Goal: Information Seeking & Learning: Learn about a topic

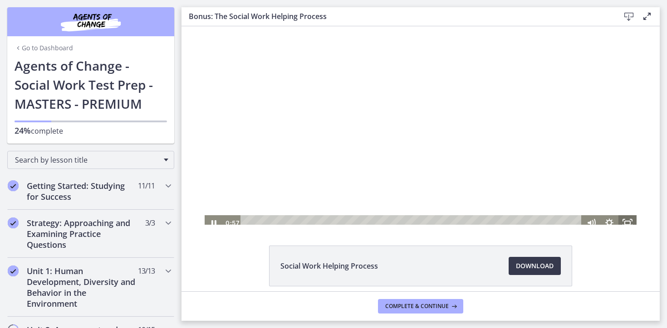
click at [630, 222] on rect "Fullscreen" at bounding box center [627, 223] width 5 height 4
click at [463, 95] on div at bounding box center [421, 125] width 432 height 211
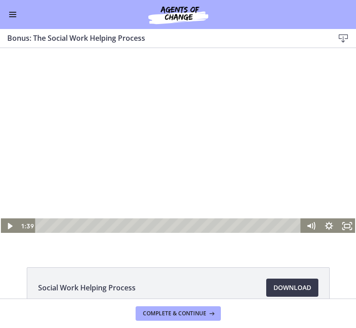
click at [168, 163] on div at bounding box center [178, 148] width 356 height 174
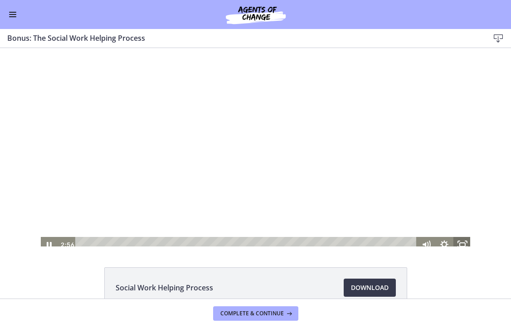
click at [466, 240] on icon "Fullscreen" at bounding box center [462, 244] width 18 height 15
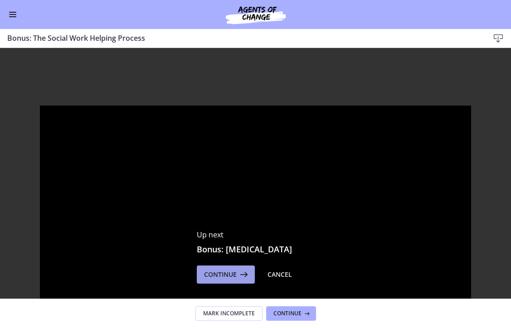
click at [240, 270] on icon at bounding box center [243, 275] width 13 height 11
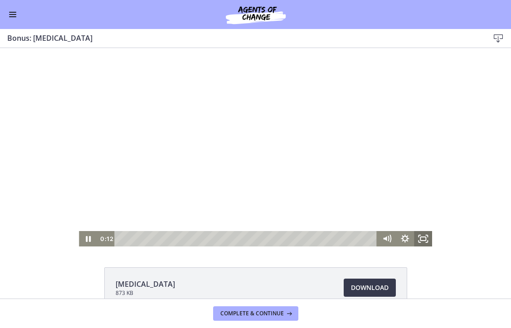
click at [425, 239] on icon "Fullscreen" at bounding box center [423, 238] width 18 height 15
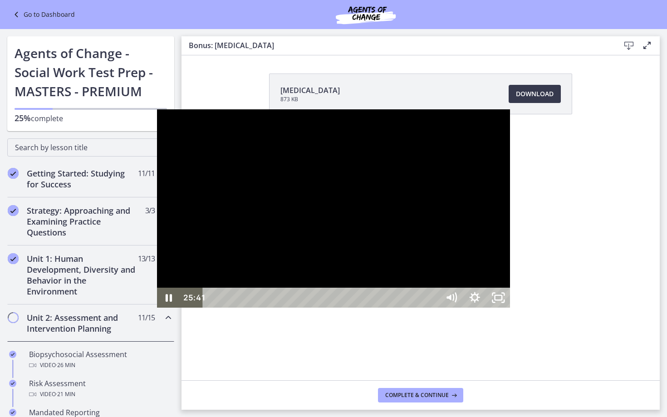
click at [433, 308] on div "25:41" at bounding box center [322, 298] width 222 height 20
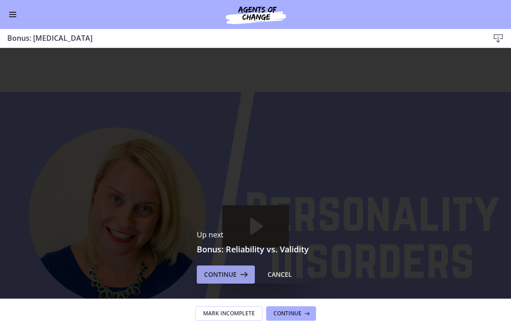
click at [235, 273] on span "Continue" at bounding box center [220, 275] width 33 height 11
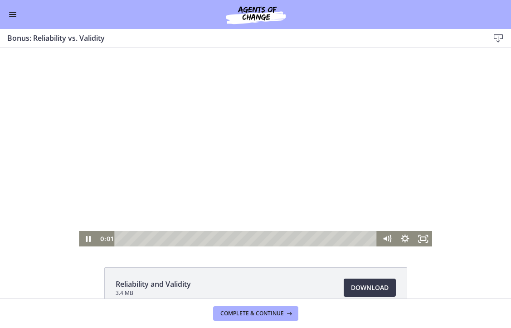
click at [254, 128] on div at bounding box center [255, 147] width 353 height 199
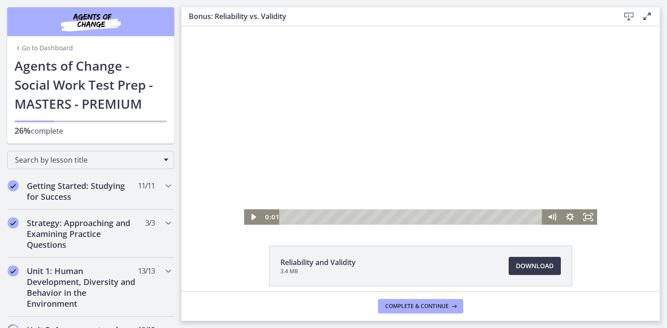
click at [392, 136] on div at bounding box center [420, 125] width 353 height 199
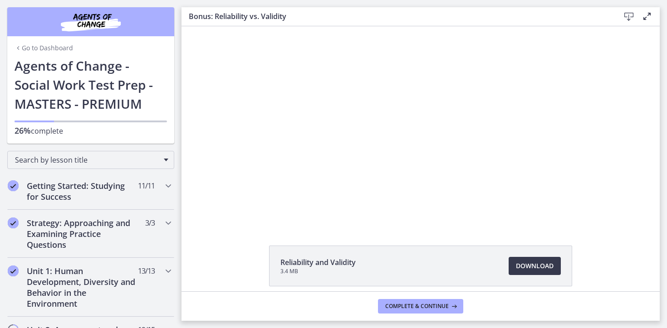
click at [244, 26] on button "Pause: cls55igrkbac72sj7790.mp4" at bounding box center [244, 26] width 0 height 0
